Goal: Navigation & Orientation: Find specific page/section

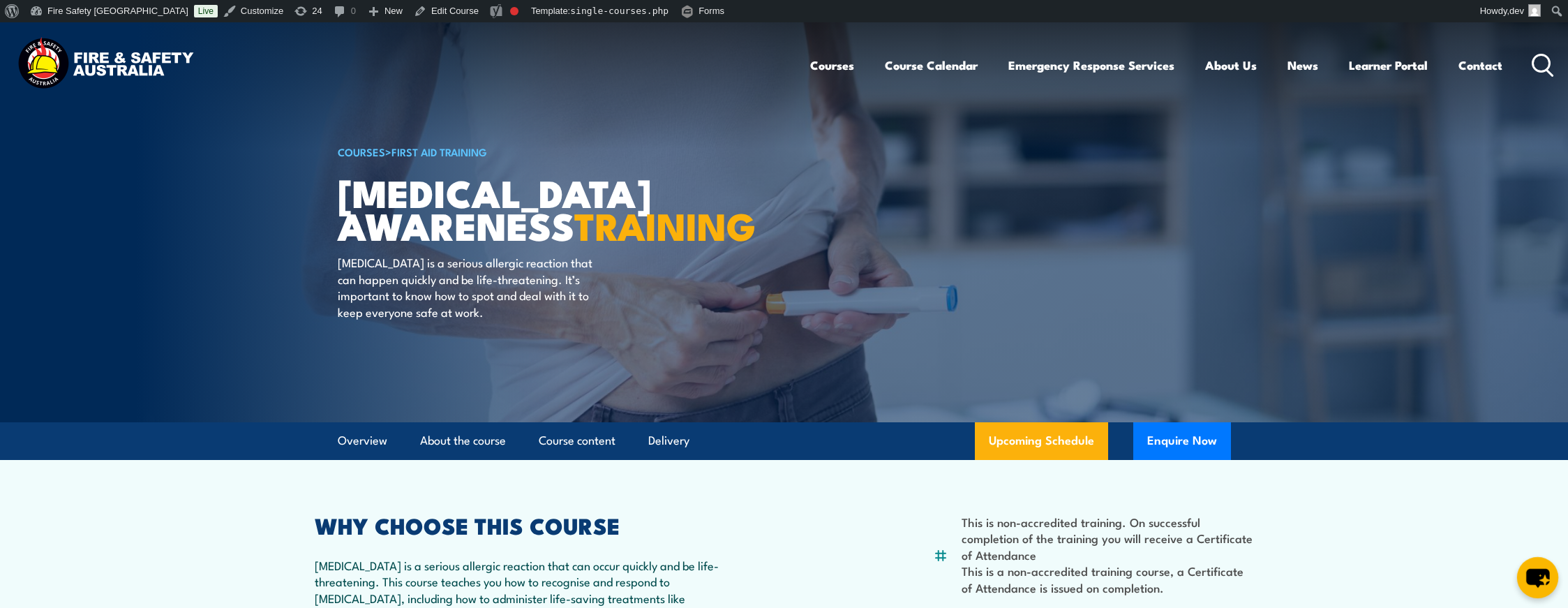
click at [1542, 576] on icon "chat-button" at bounding box center [1537, 578] width 23 height 19
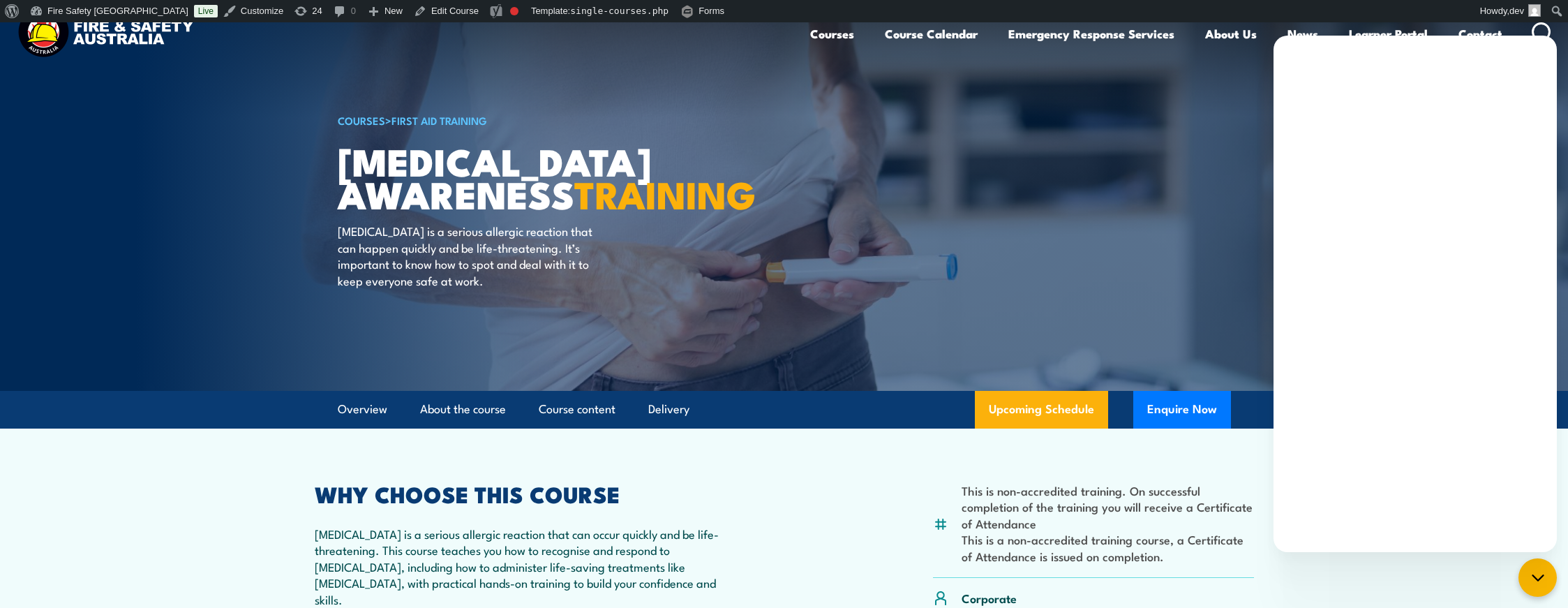
scroll to position [24, 0]
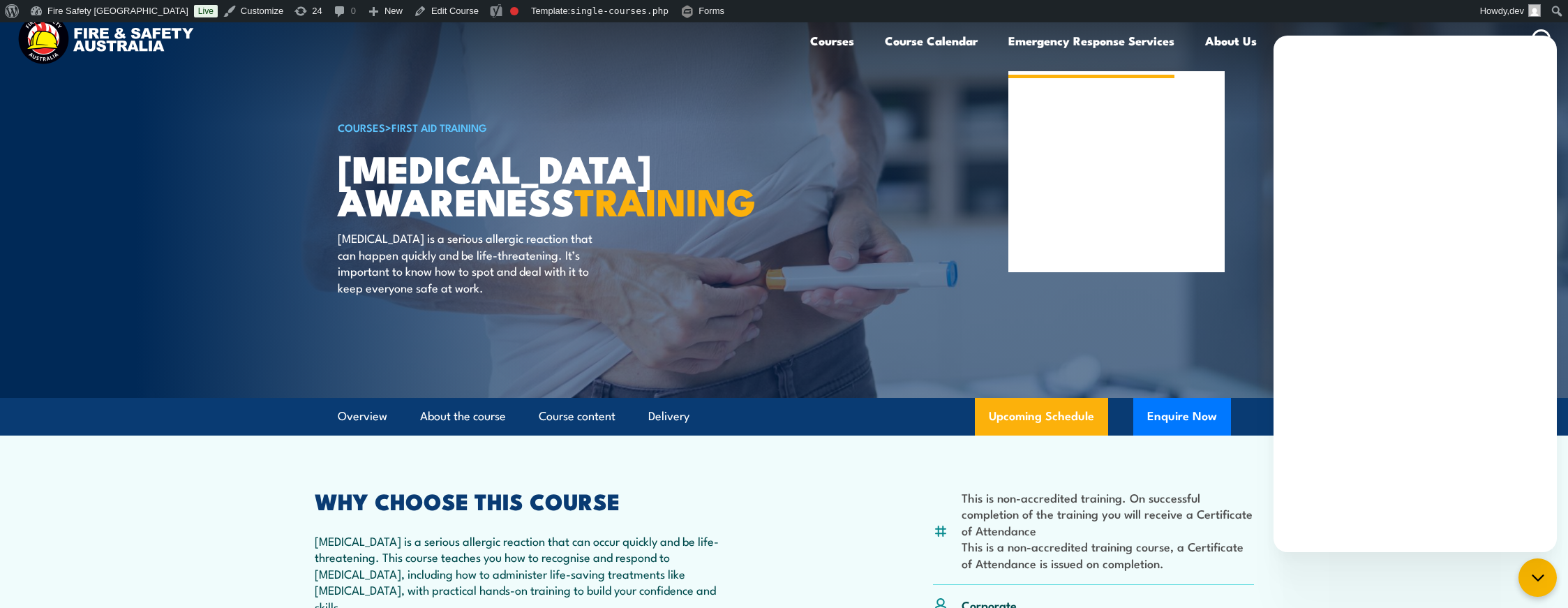
click at [1056, 39] on link "Emergency Response Services" at bounding box center [1092, 41] width 166 height 37
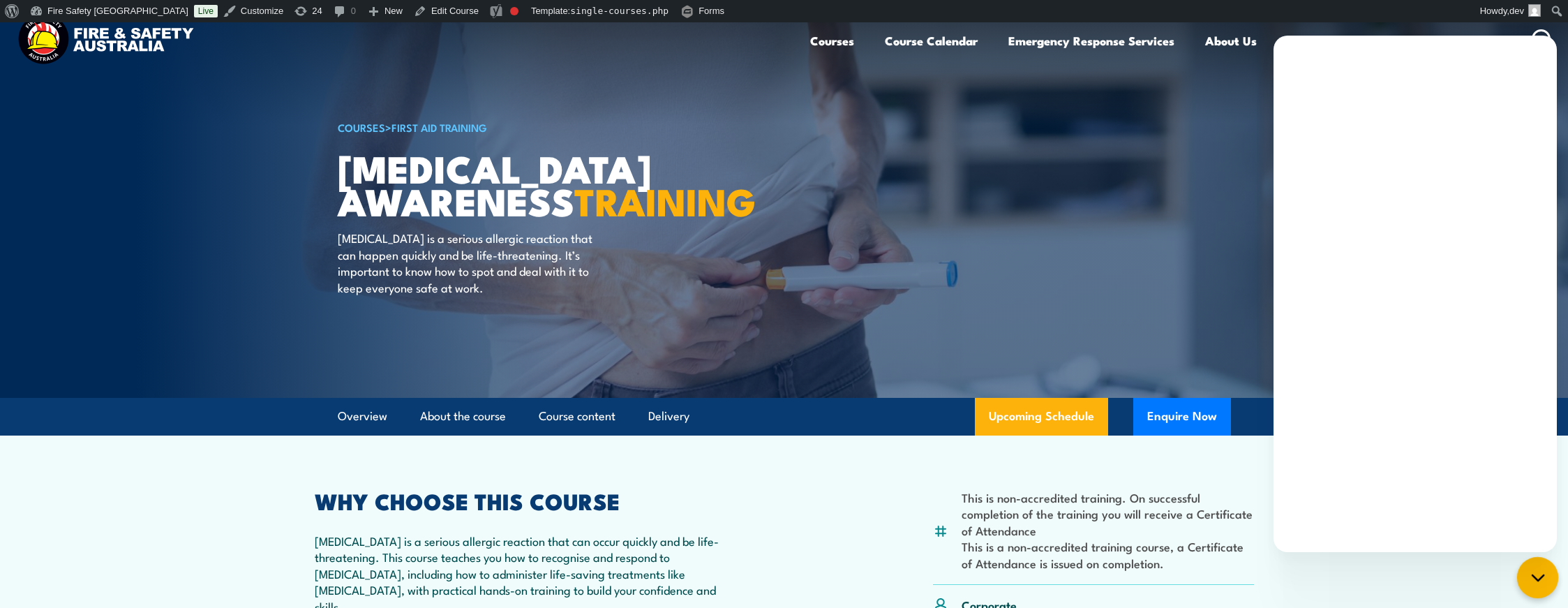
click at [1546, 570] on icon "chat-button" at bounding box center [1537, 577] width 18 height 18
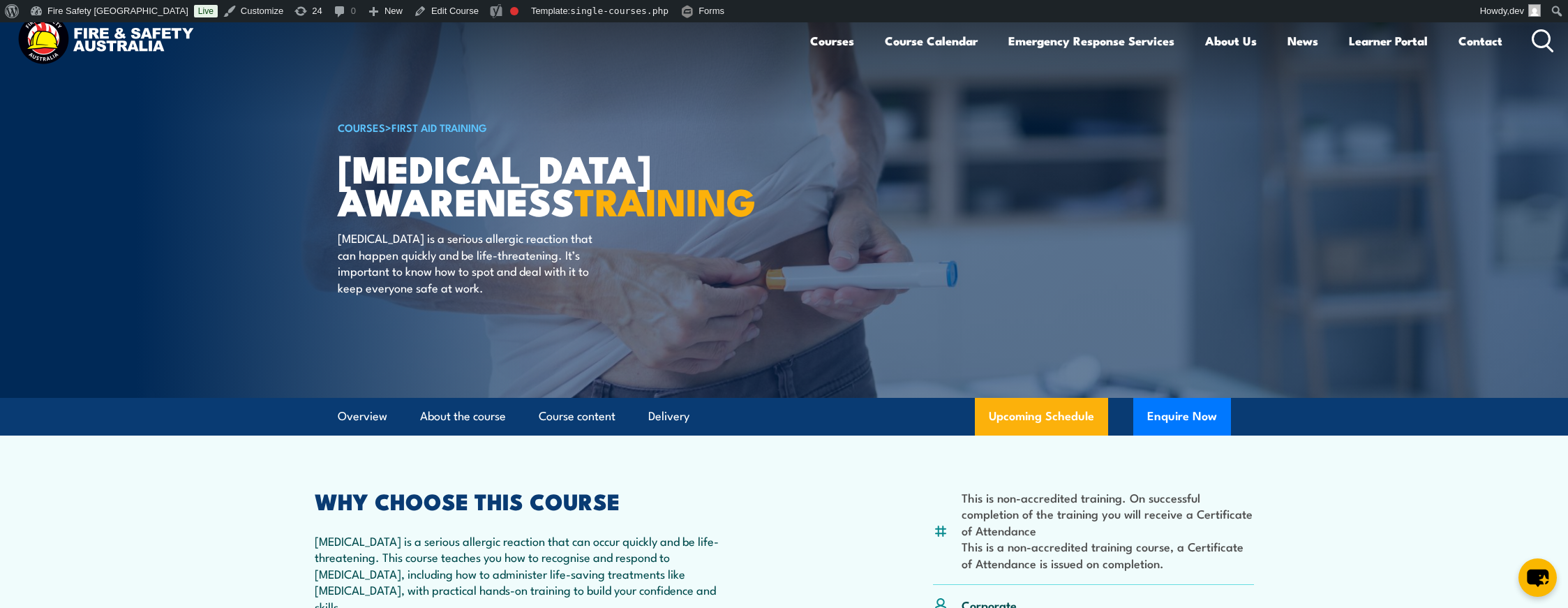
click at [1159, 250] on article "COURSES > First Aid Training [MEDICAL_DATA] Awareness TRAINING [MEDICAL_DATA] i…" at bounding box center [784, 198] width 893 height 400
click at [1106, 43] on link "Emergency Response Services" at bounding box center [1092, 41] width 166 height 37
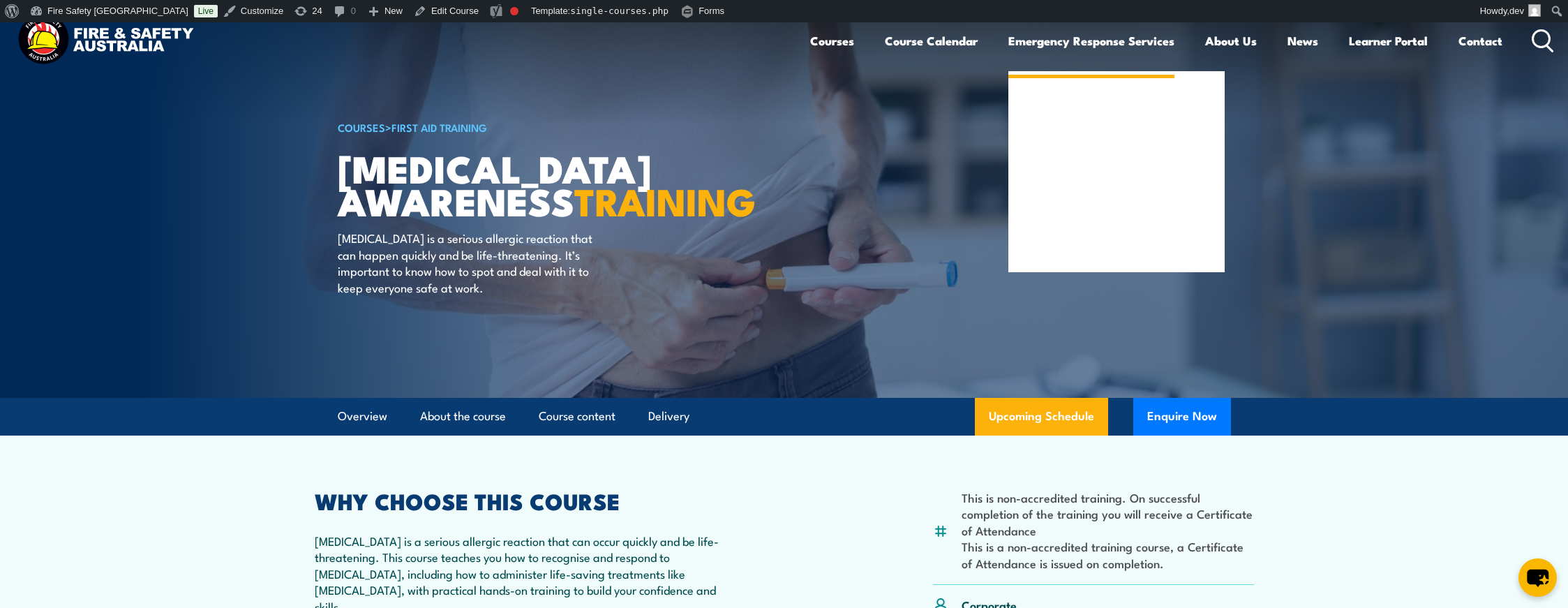
click at [1106, 43] on link "Emergency Response Services" at bounding box center [1092, 41] width 166 height 37
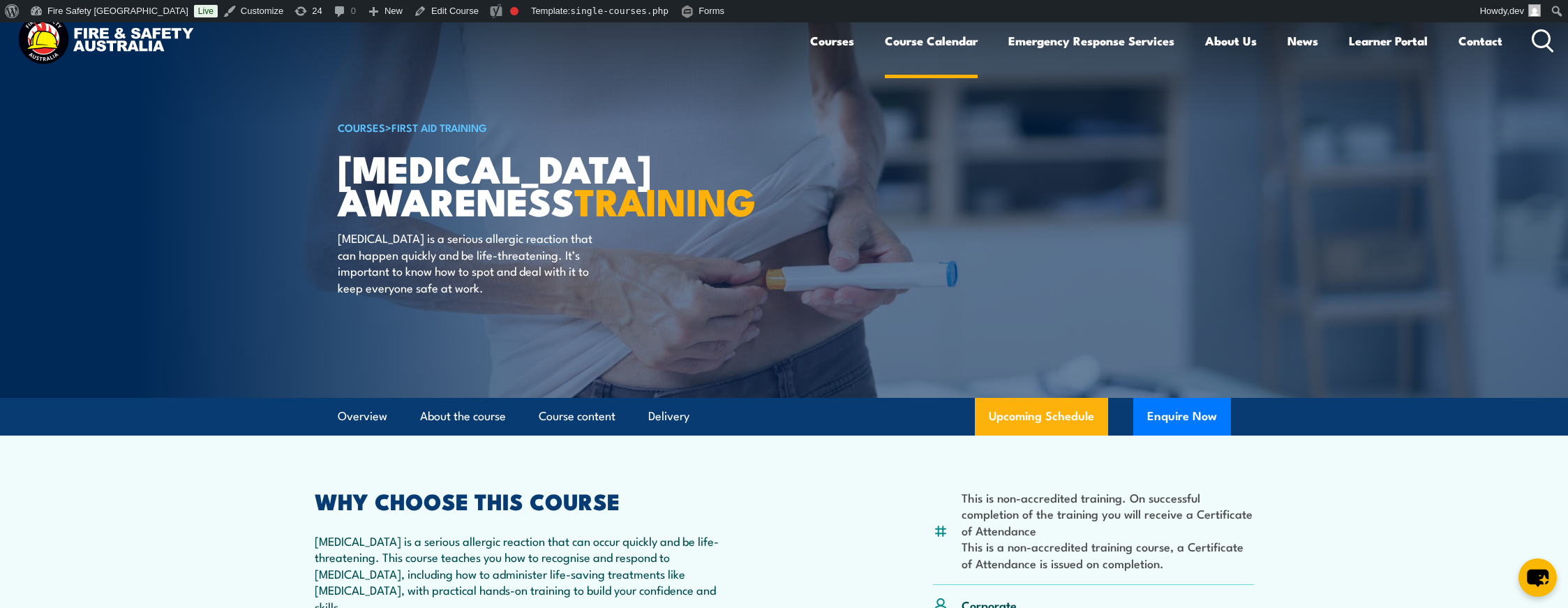
click at [944, 43] on link "Course Calendar" at bounding box center [931, 41] width 93 height 37
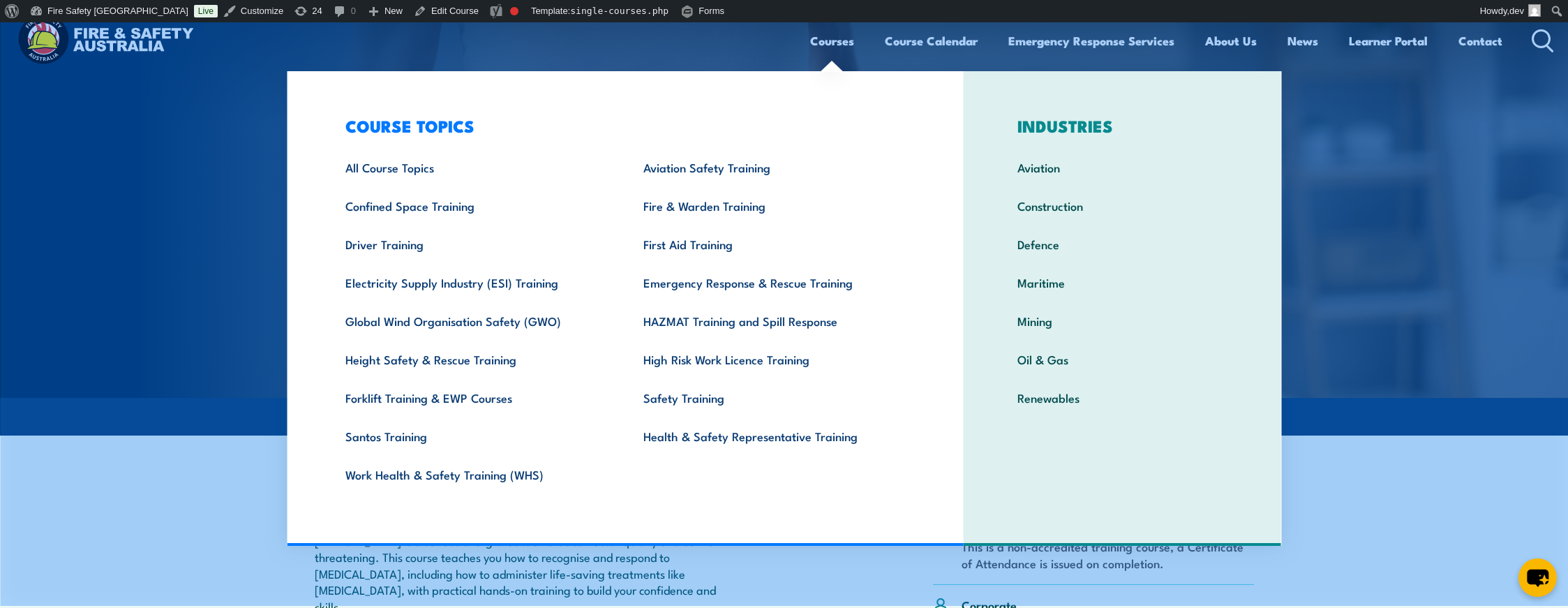
click at [838, 42] on link "Courses" at bounding box center [832, 41] width 44 height 37
click at [961, 40] on link "Course Calendar" at bounding box center [931, 41] width 93 height 37
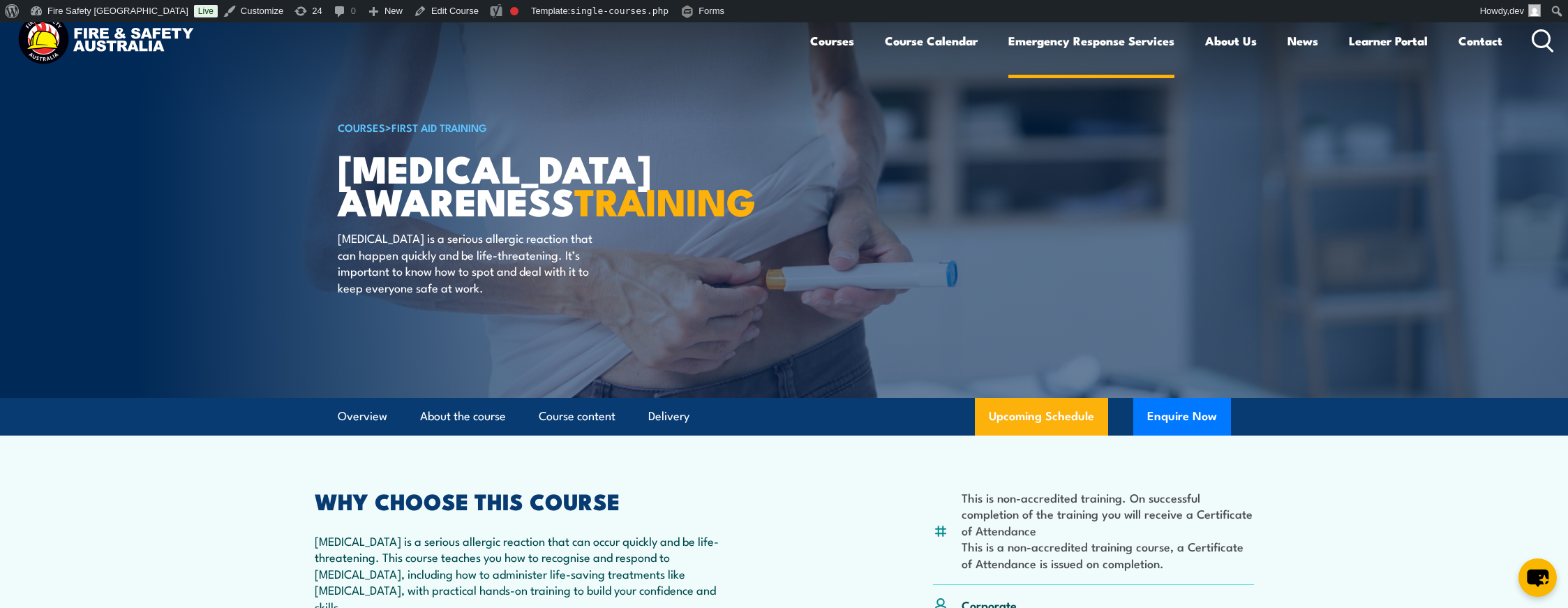
click at [1050, 43] on link "Emergency Response Services" at bounding box center [1092, 41] width 166 height 37
click at [926, 127] on article "COURSES > First Aid Training [MEDICAL_DATA] Awareness TRAINING [MEDICAL_DATA] i…" at bounding box center [784, 198] width 893 height 400
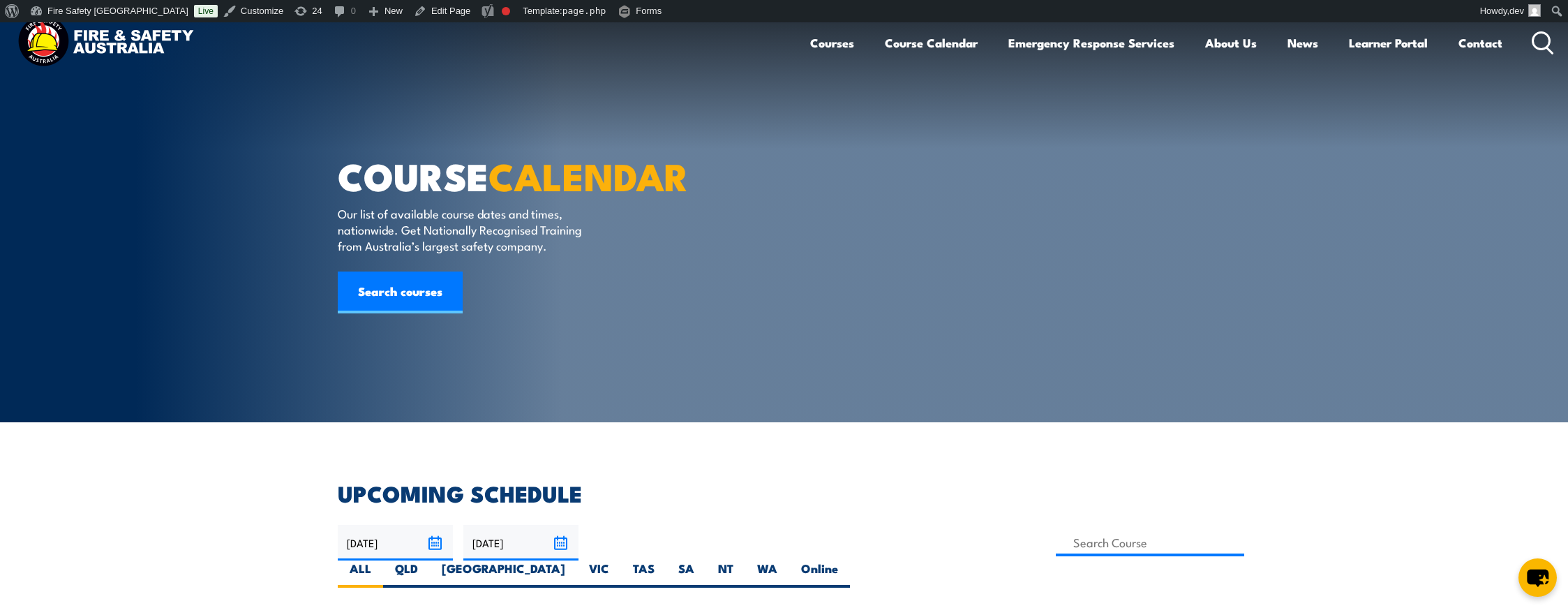
click at [875, 215] on article "COURSE CALENDAR Our list of available course dates and times, nationwide. Get N…" at bounding box center [784, 223] width 893 height 400
